Goal: Task Accomplishment & Management: Manage account settings

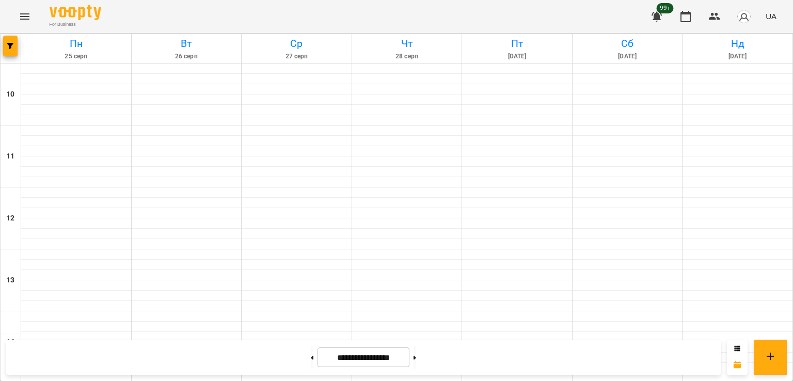
scroll to position [516, 0]
click at [2, 44] on div at bounding box center [11, 48] width 21 height 29
click at [6, 44] on span "button" at bounding box center [10, 46] width 14 height 6
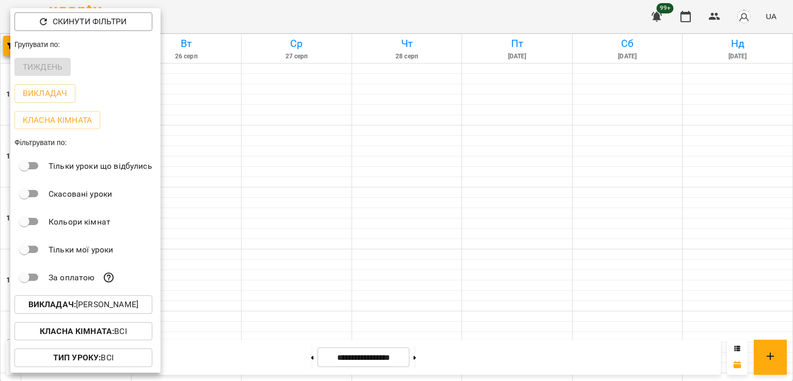
click at [122, 308] on p "Викладач : [PERSON_NAME]" at bounding box center [83, 304] width 110 height 12
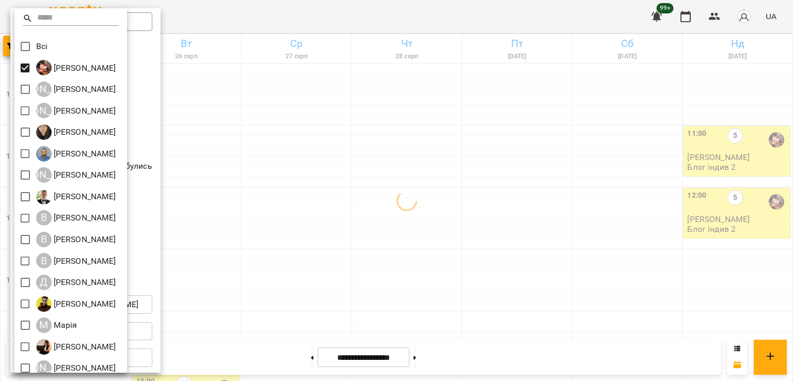
click at [448, 205] on div at bounding box center [396, 190] width 793 height 381
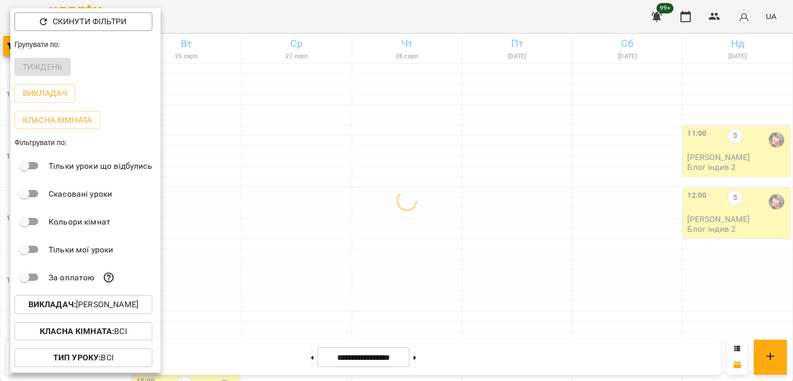
click at [425, 187] on div at bounding box center [396, 190] width 793 height 381
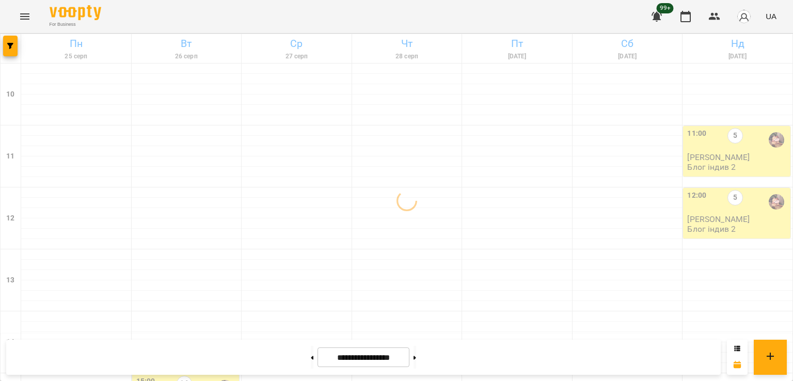
scroll to position [206, 0]
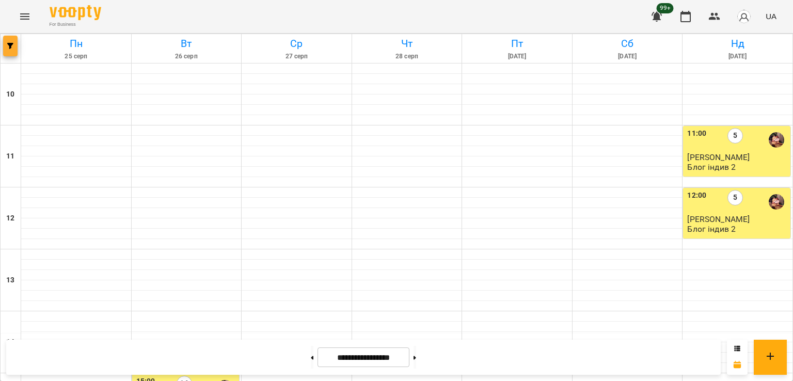
click at [14, 45] on span "button" at bounding box center [10, 46] width 14 height 6
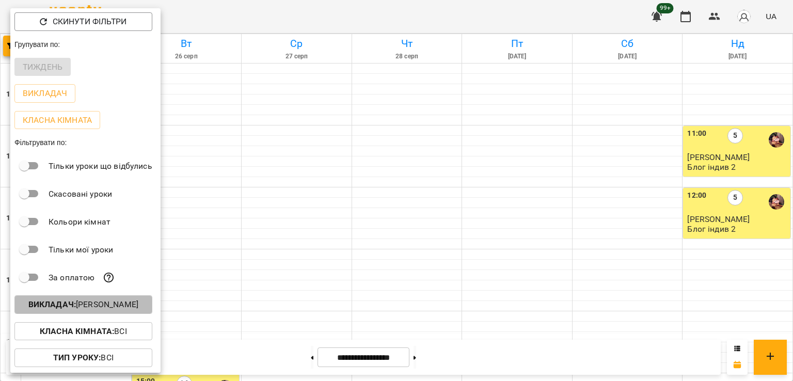
click at [118, 301] on p "Викладач : [PERSON_NAME]" at bounding box center [83, 304] width 110 height 12
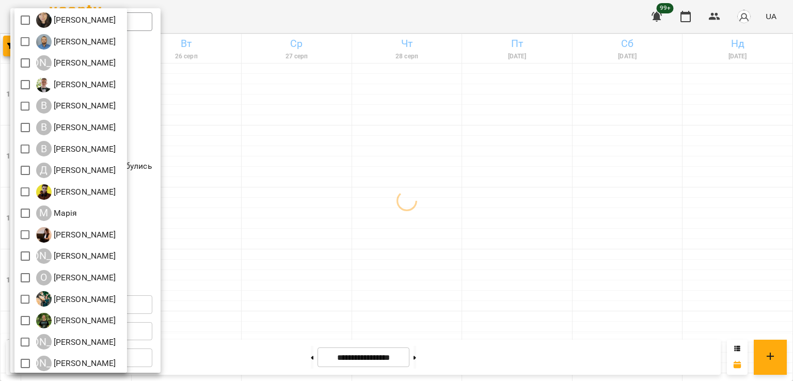
scroll to position [116, 0]
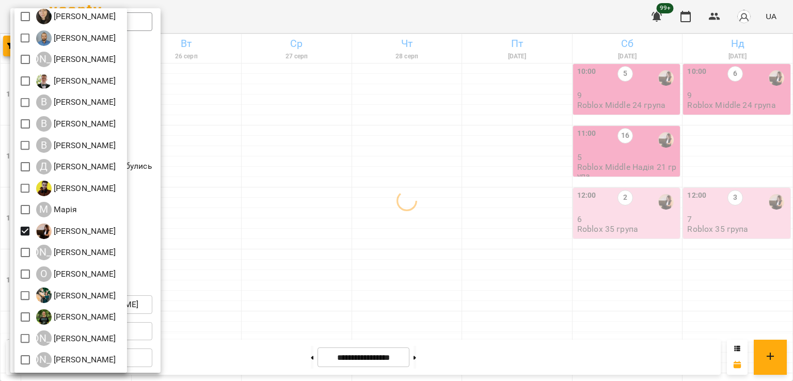
click at [398, 225] on div at bounding box center [396, 190] width 793 height 381
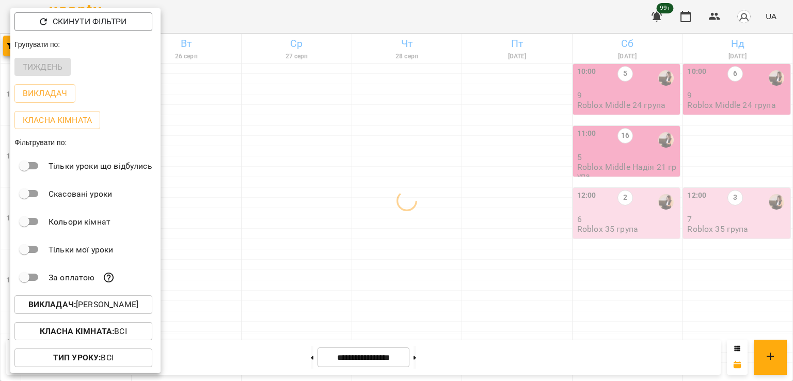
click at [310, 248] on div at bounding box center [396, 190] width 793 height 381
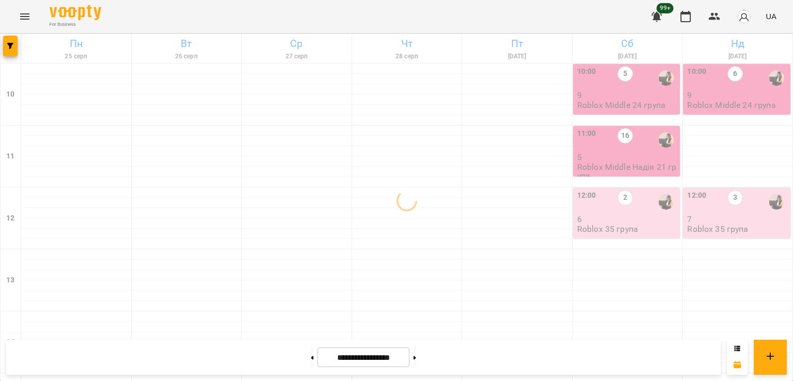
scroll to position [516, 0]
click at [416, 355] on button at bounding box center [414, 357] width 3 height 23
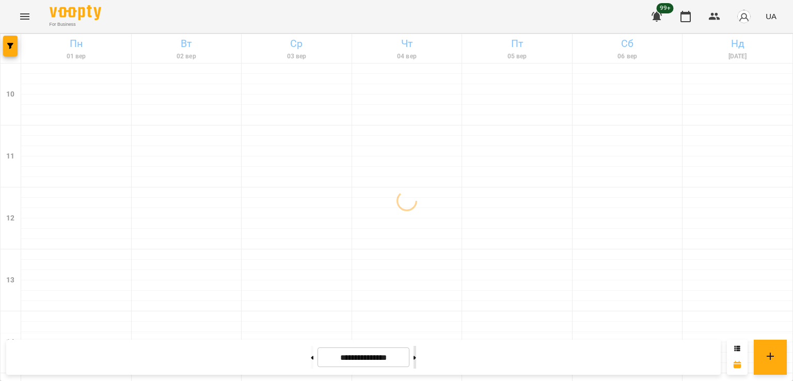
click at [416, 355] on button at bounding box center [414, 357] width 3 height 23
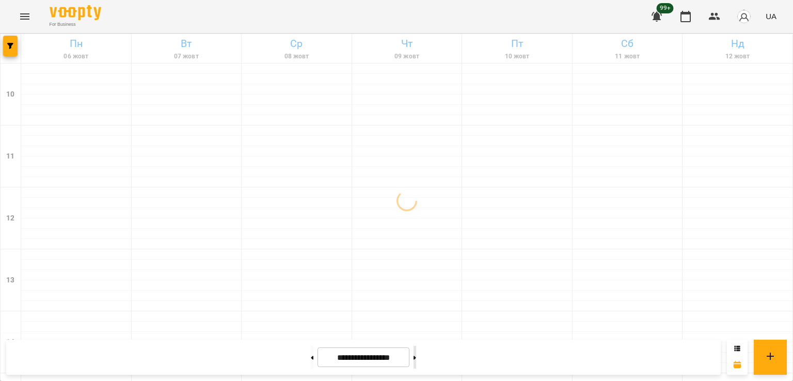
click at [416, 353] on button at bounding box center [414, 357] width 3 height 23
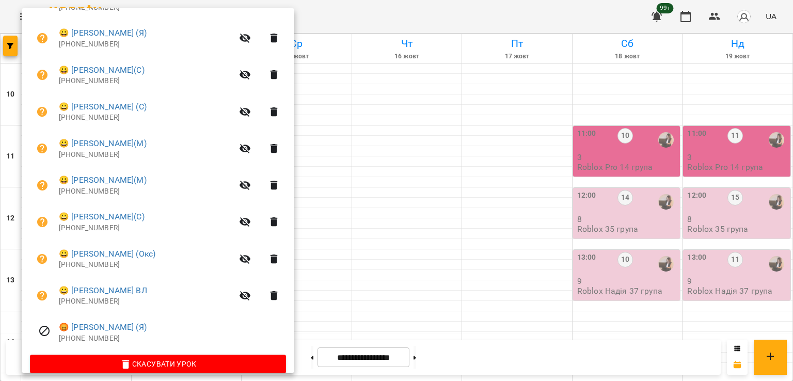
scroll to position [272, 0]
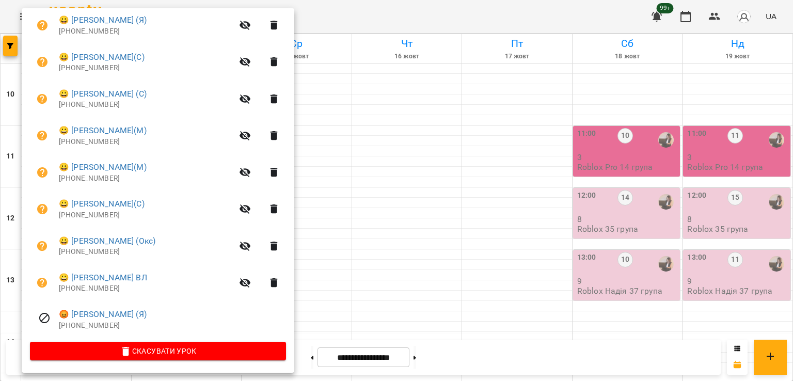
drag, startPoint x: 349, startPoint y: 199, endPoint x: 216, endPoint y: 126, distance: 151.7
click at [350, 198] on div at bounding box center [396, 190] width 793 height 381
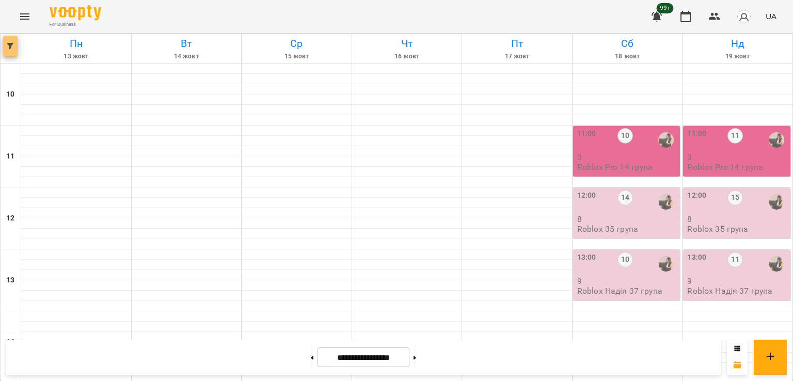
click at [8, 44] on icon "button" at bounding box center [10, 46] width 6 height 6
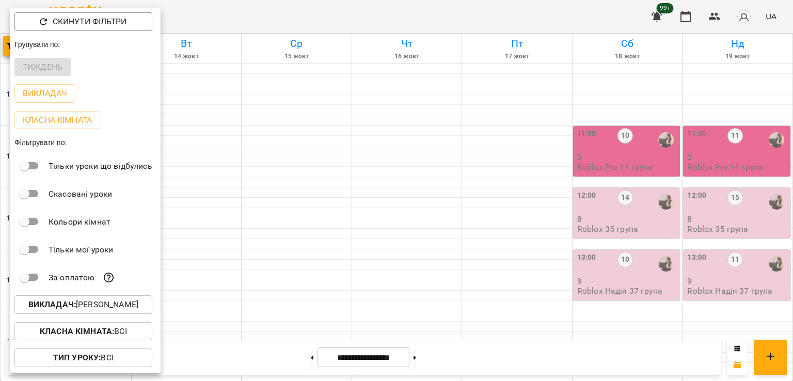
click at [99, 306] on p "Викладач : [PERSON_NAME]" at bounding box center [83, 304] width 110 height 12
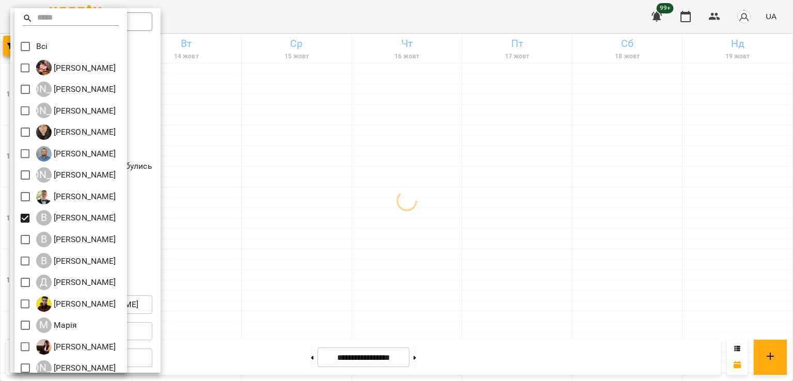
drag, startPoint x: 388, startPoint y: 213, endPoint x: 407, endPoint y: 217, distance: 19.0
click at [389, 213] on div at bounding box center [396, 190] width 793 height 381
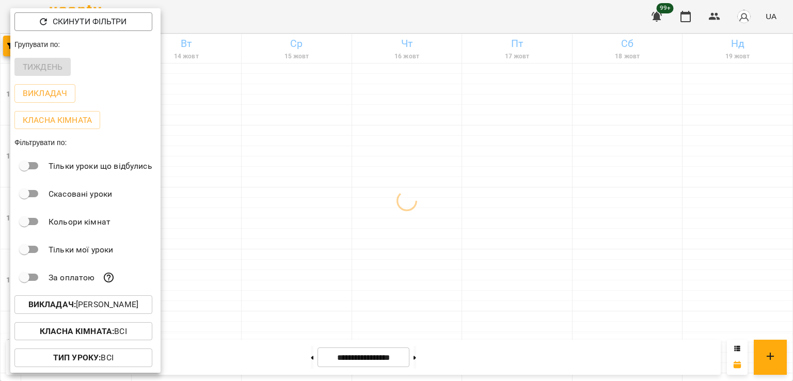
click at [386, 219] on div at bounding box center [396, 190] width 793 height 381
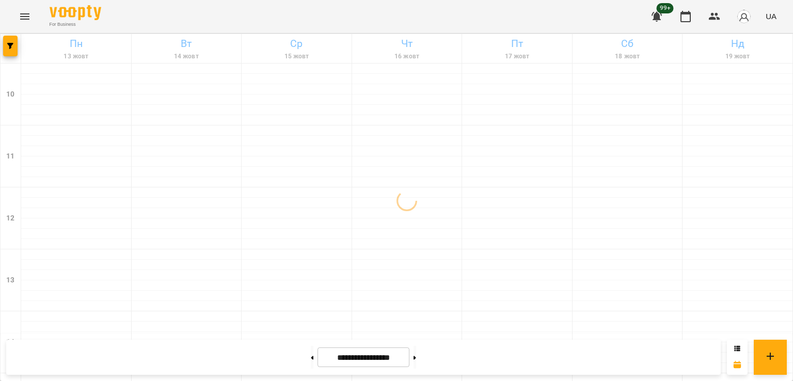
scroll to position [431, 0]
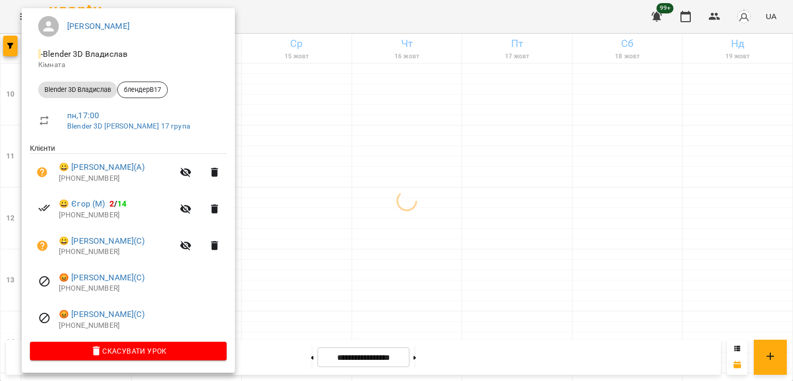
scroll to position [88, 0]
click at [293, 178] on div at bounding box center [396, 190] width 793 height 381
